Goal: Information Seeking & Learning: Learn about a topic

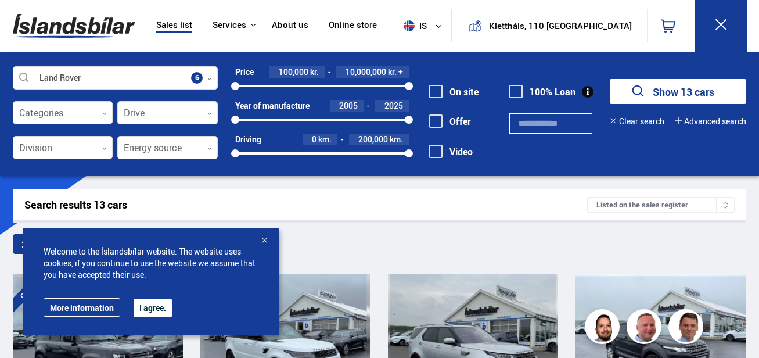
click at [264, 242] on div at bounding box center [264, 241] width 12 height 12
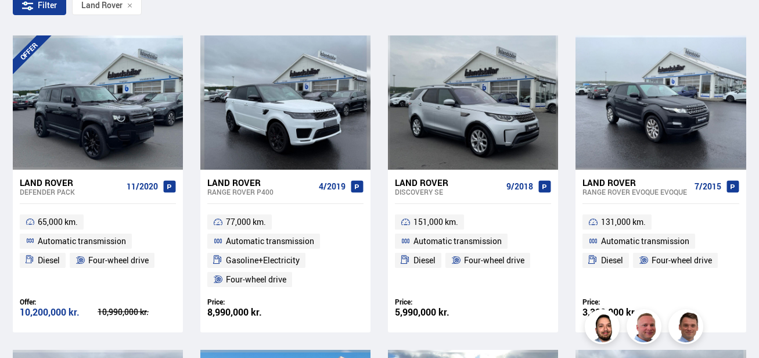
scroll to position [238, 0]
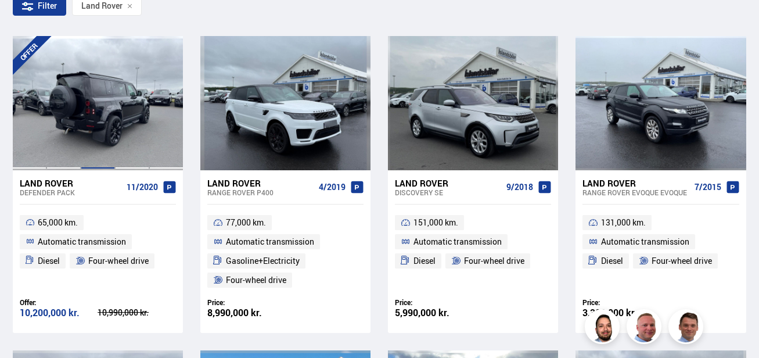
click at [104, 113] on div at bounding box center [98, 103] width 34 height 134
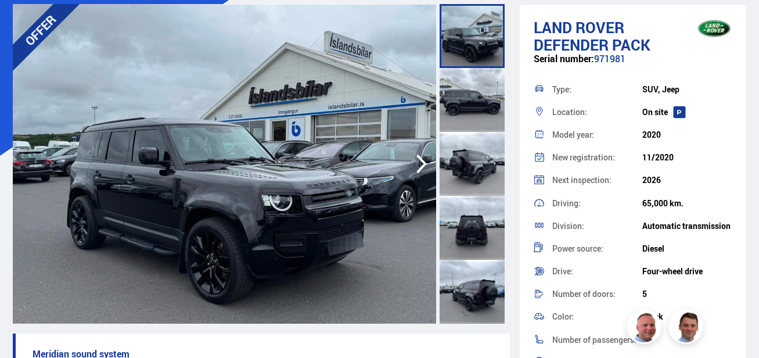
scroll to position [80, 0]
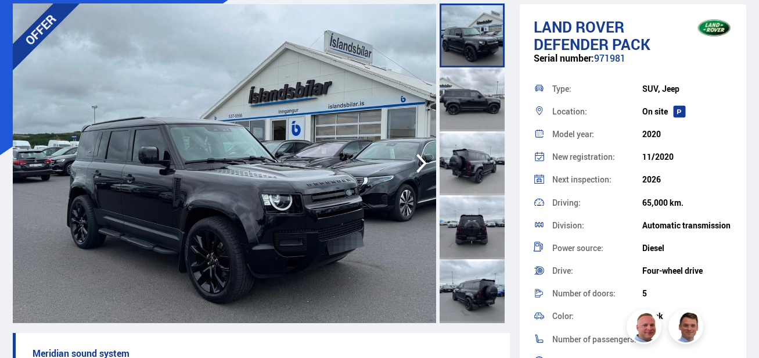
click at [422, 165] on icon "button" at bounding box center [421, 163] width 10 height 19
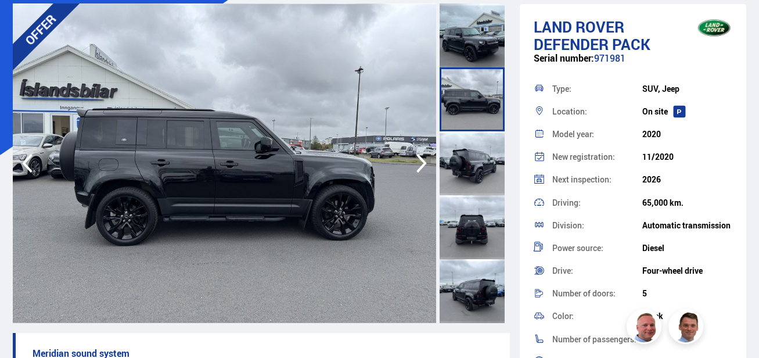
click at [422, 165] on icon "button" at bounding box center [421, 163] width 10 height 19
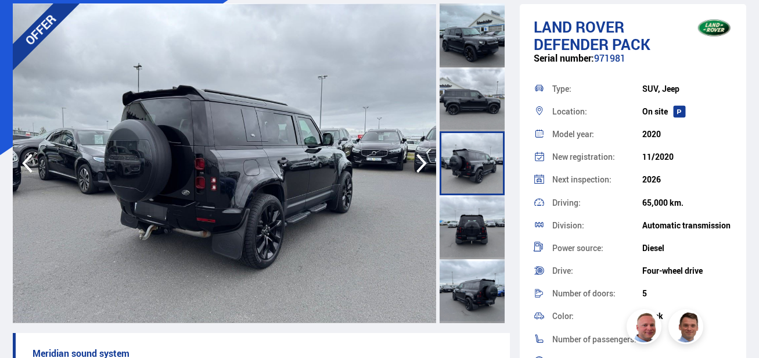
click at [422, 165] on icon "button" at bounding box center [421, 163] width 10 height 19
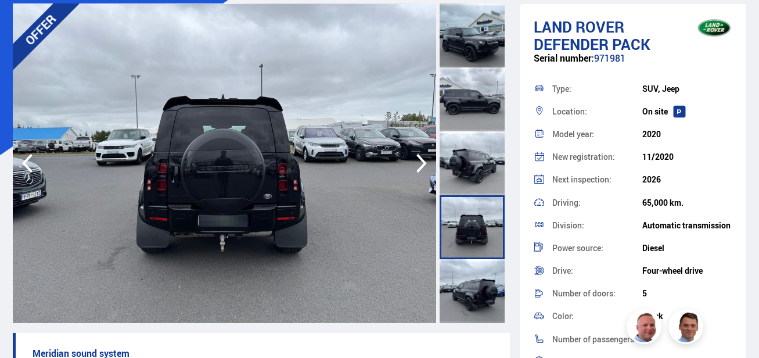
click at [422, 165] on icon "button" at bounding box center [421, 163] width 10 height 19
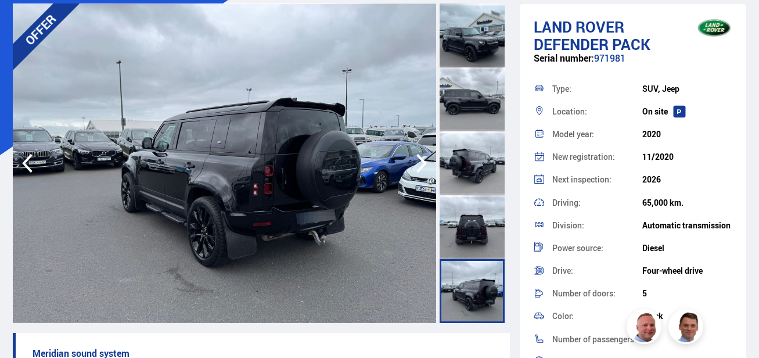
click at [422, 165] on icon "button" at bounding box center [421, 163] width 10 height 19
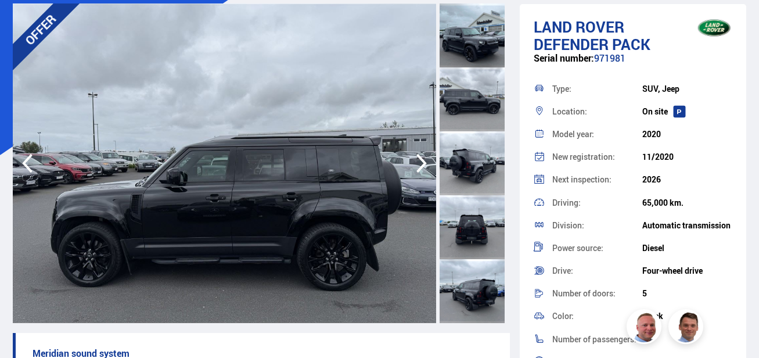
click at [422, 165] on icon "button" at bounding box center [421, 163] width 10 height 19
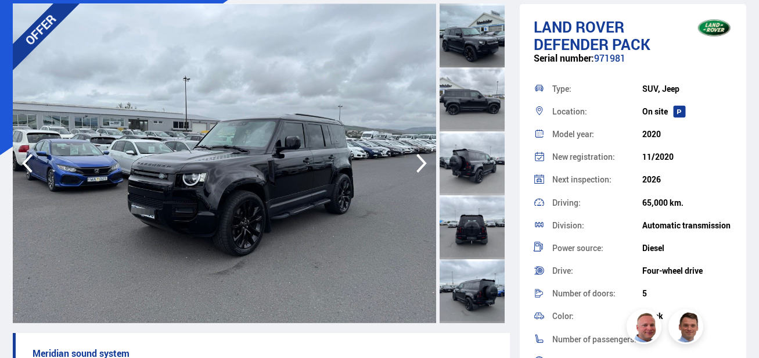
click at [422, 165] on icon "button" at bounding box center [421, 163] width 10 height 19
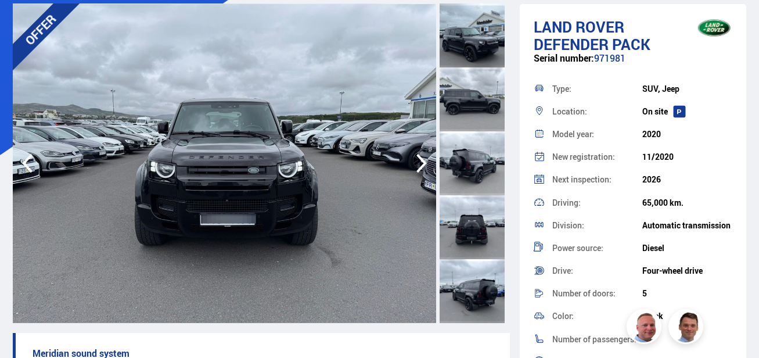
click at [422, 165] on icon "button" at bounding box center [421, 163] width 10 height 19
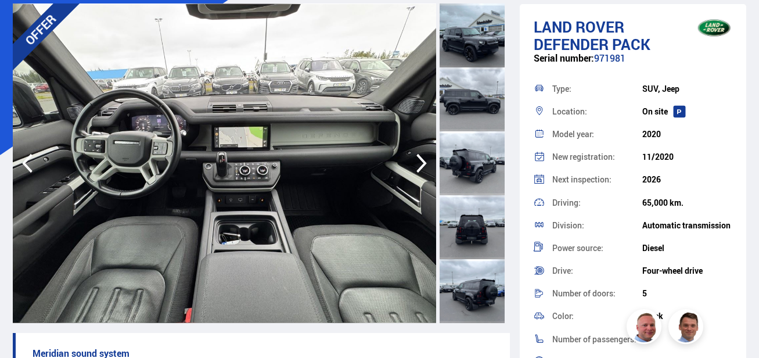
click at [422, 165] on icon "button" at bounding box center [421, 163] width 10 height 19
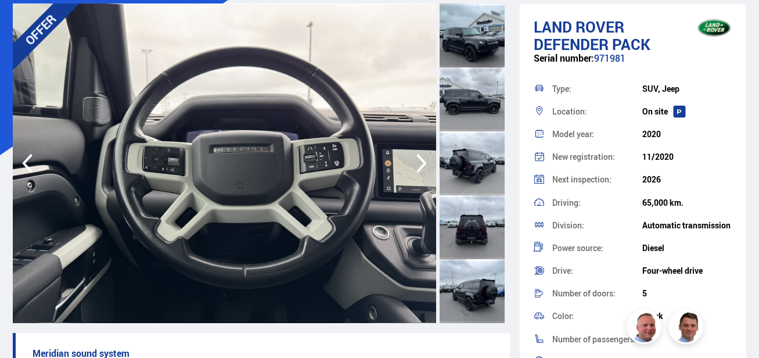
click at [422, 165] on icon "button" at bounding box center [421, 163] width 10 height 19
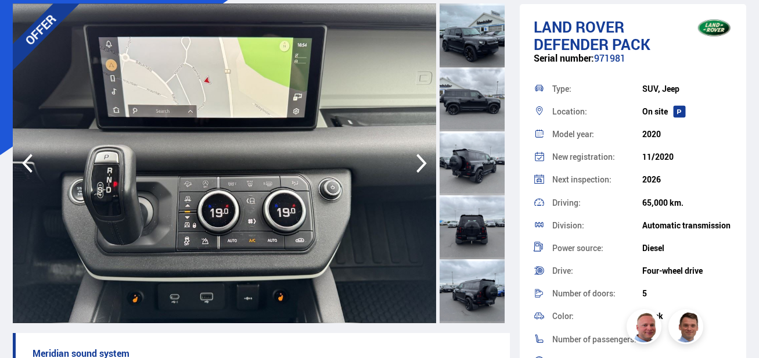
click at [422, 165] on icon "button" at bounding box center [421, 163] width 10 height 19
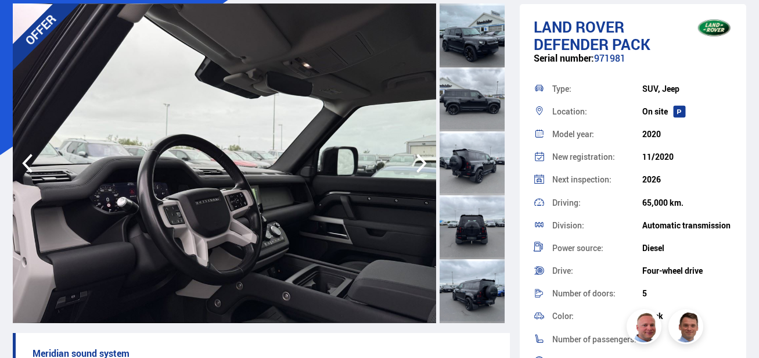
click at [422, 165] on icon "button" at bounding box center [421, 163] width 10 height 19
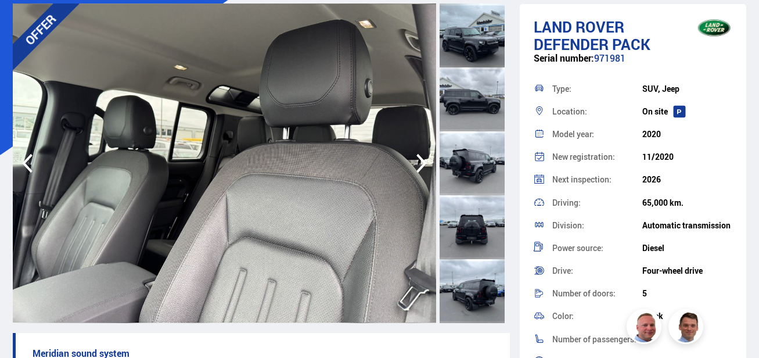
click at [422, 165] on icon "button" at bounding box center [421, 163] width 10 height 19
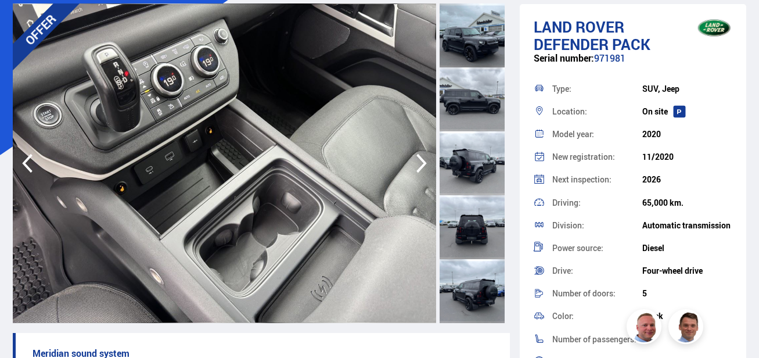
click at [422, 165] on icon "button" at bounding box center [421, 163] width 10 height 19
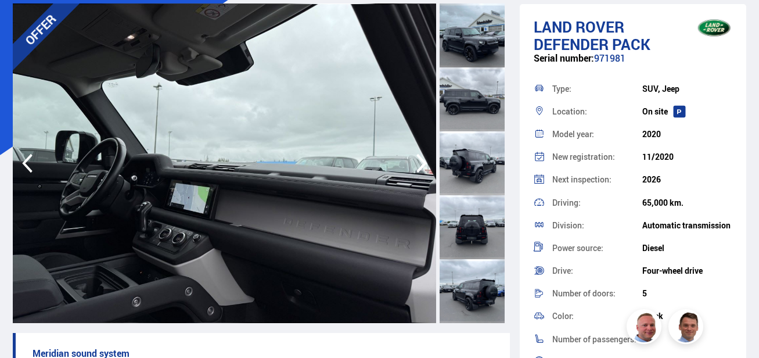
click at [422, 165] on icon "button" at bounding box center [421, 163] width 10 height 19
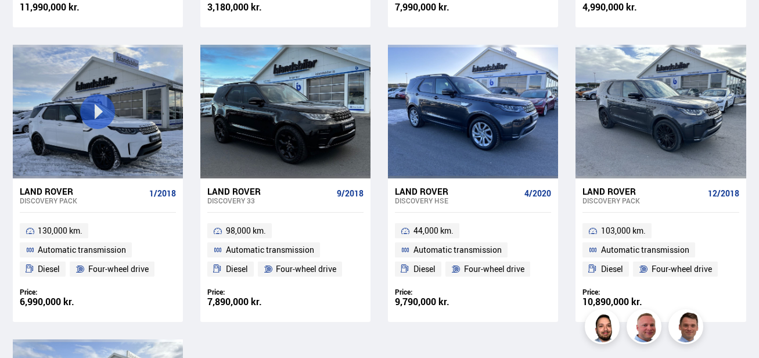
scroll to position [842, 0]
